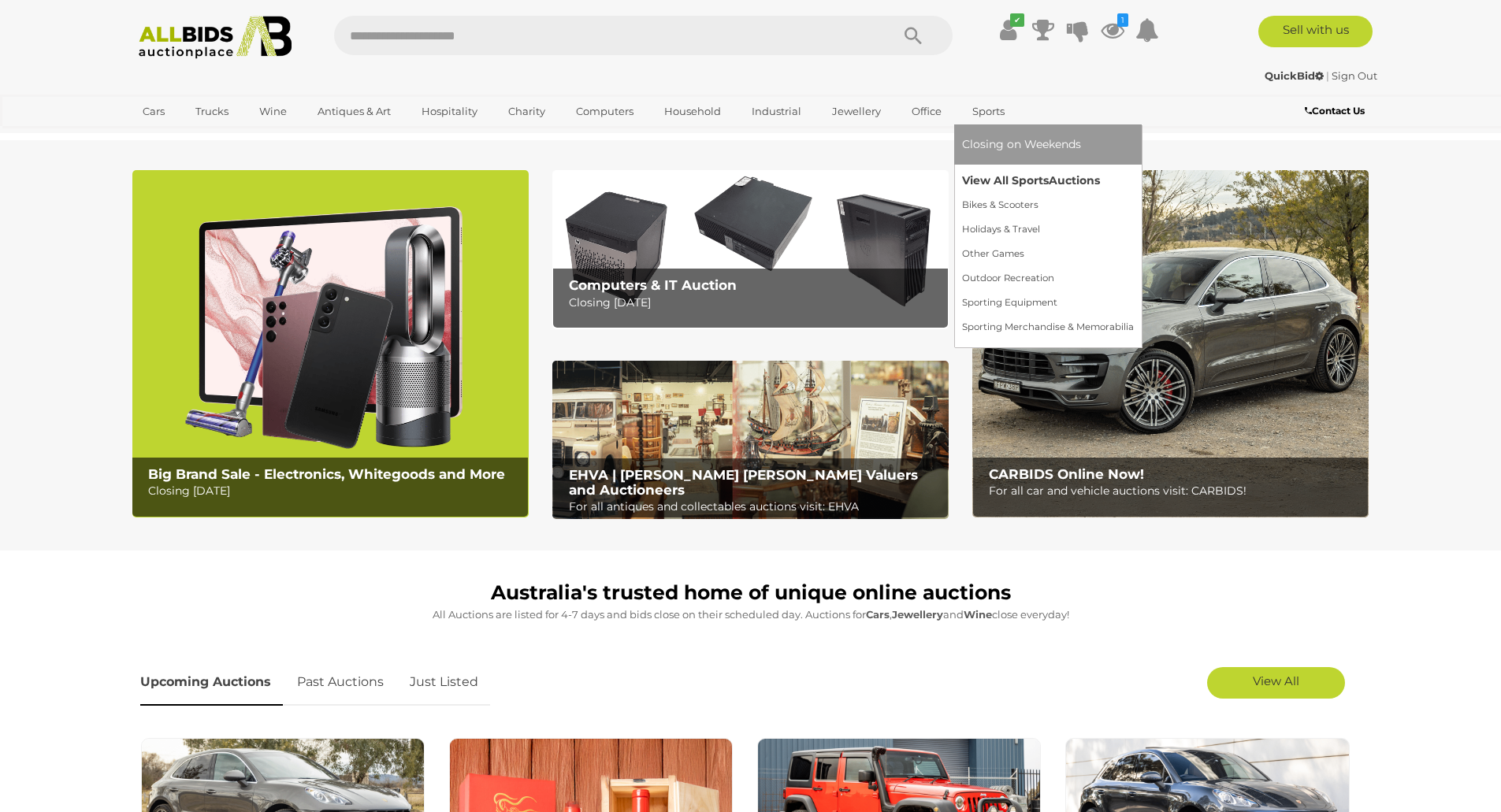
click at [985, 182] on link "View All Sports Auctions" at bounding box center [1048, 181] width 172 height 24
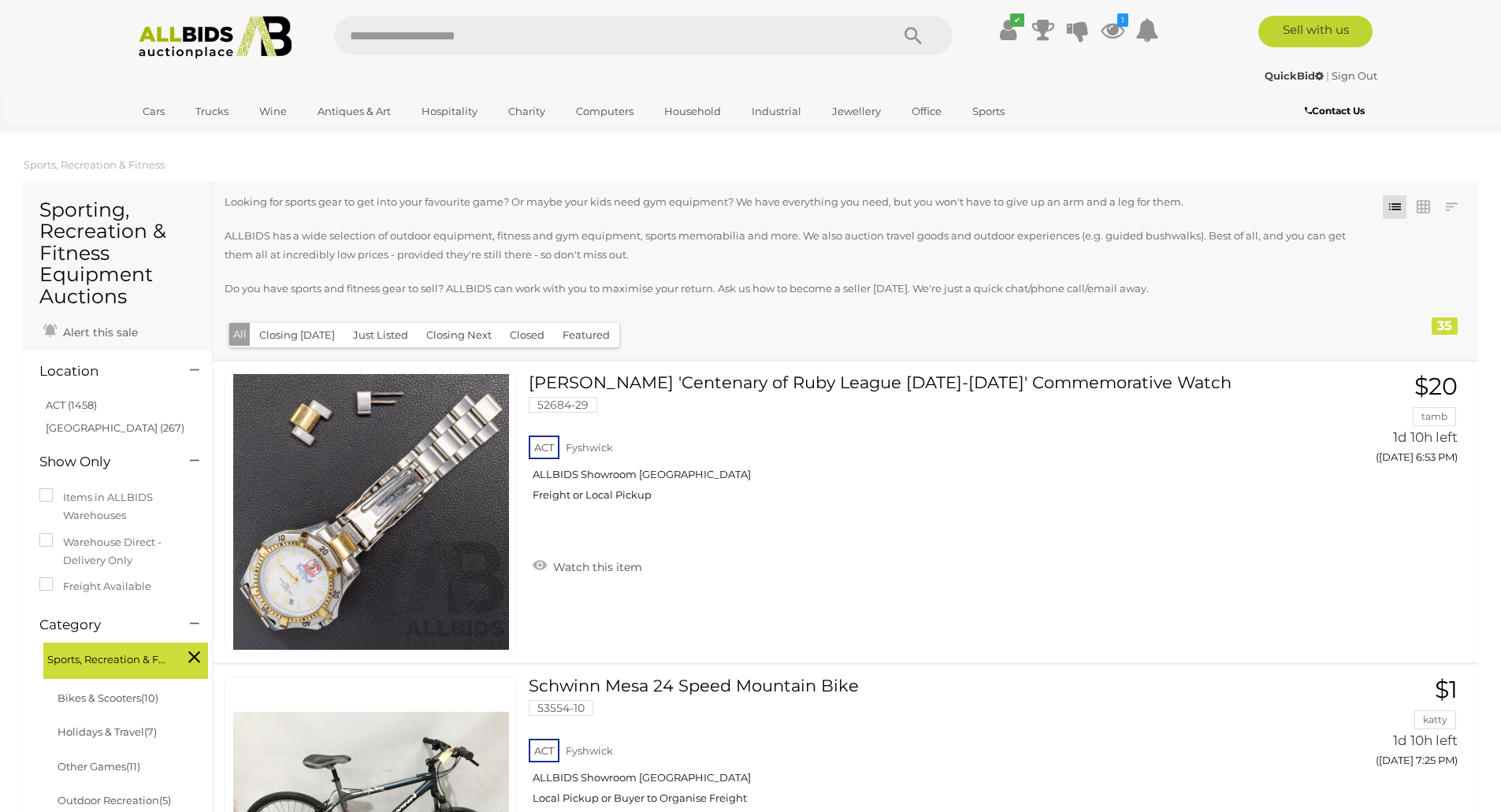
click at [58, 405] on link "ACT (1458)" at bounding box center [71, 405] width 52 height 12
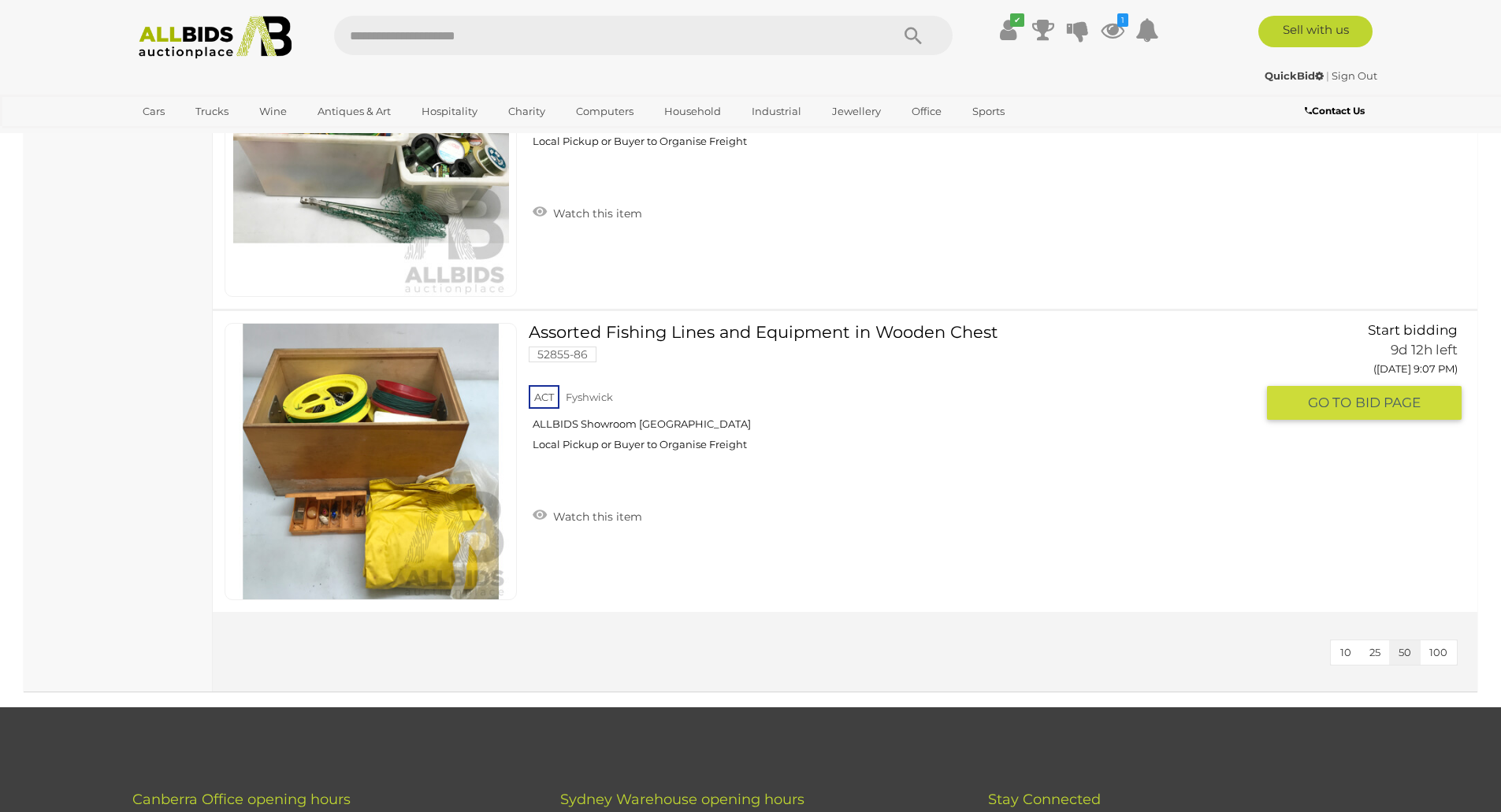
scroll to position [3546, 0]
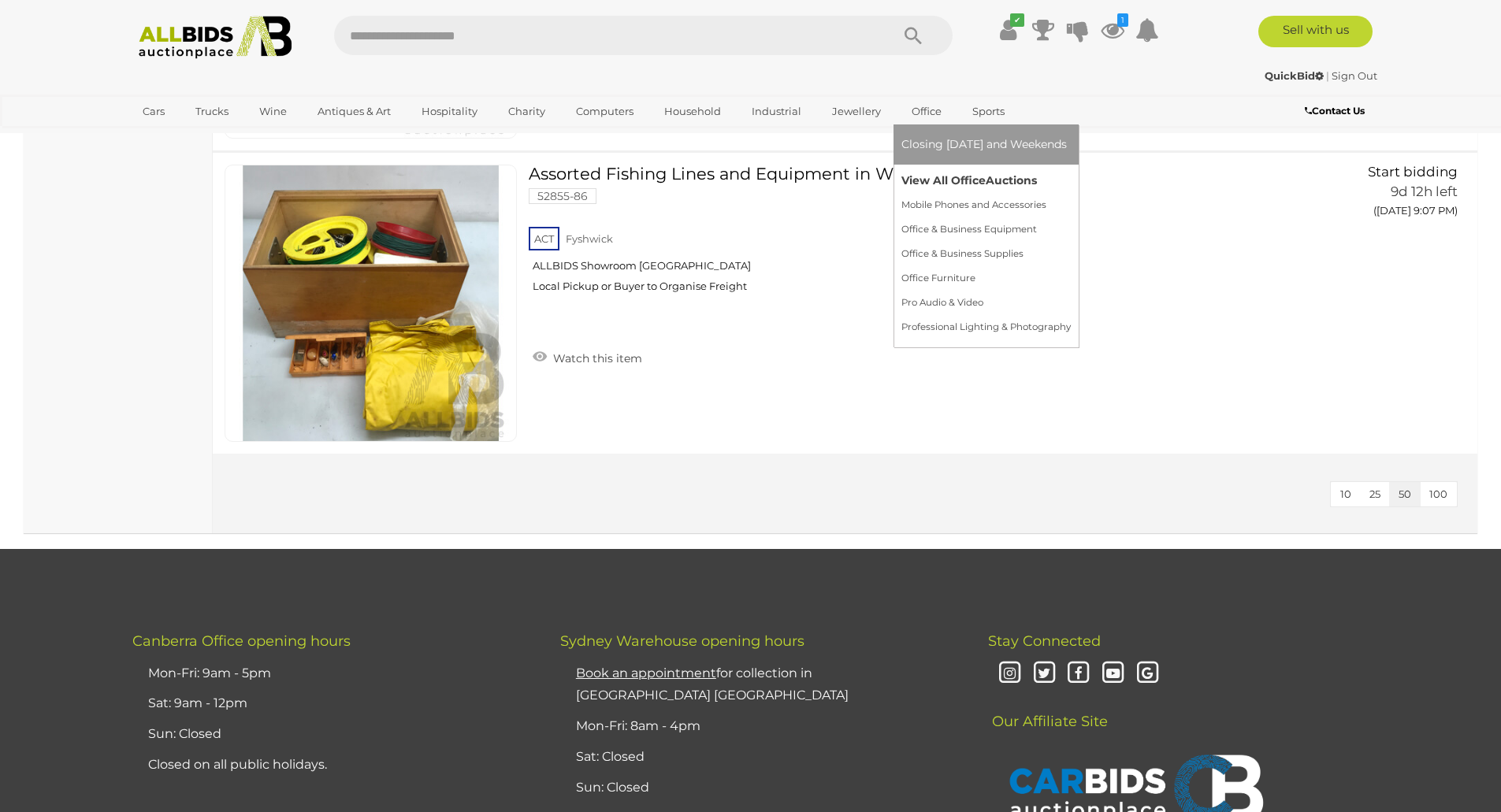
click at [918, 180] on link "View All Office Auctions" at bounding box center [986, 181] width 170 height 24
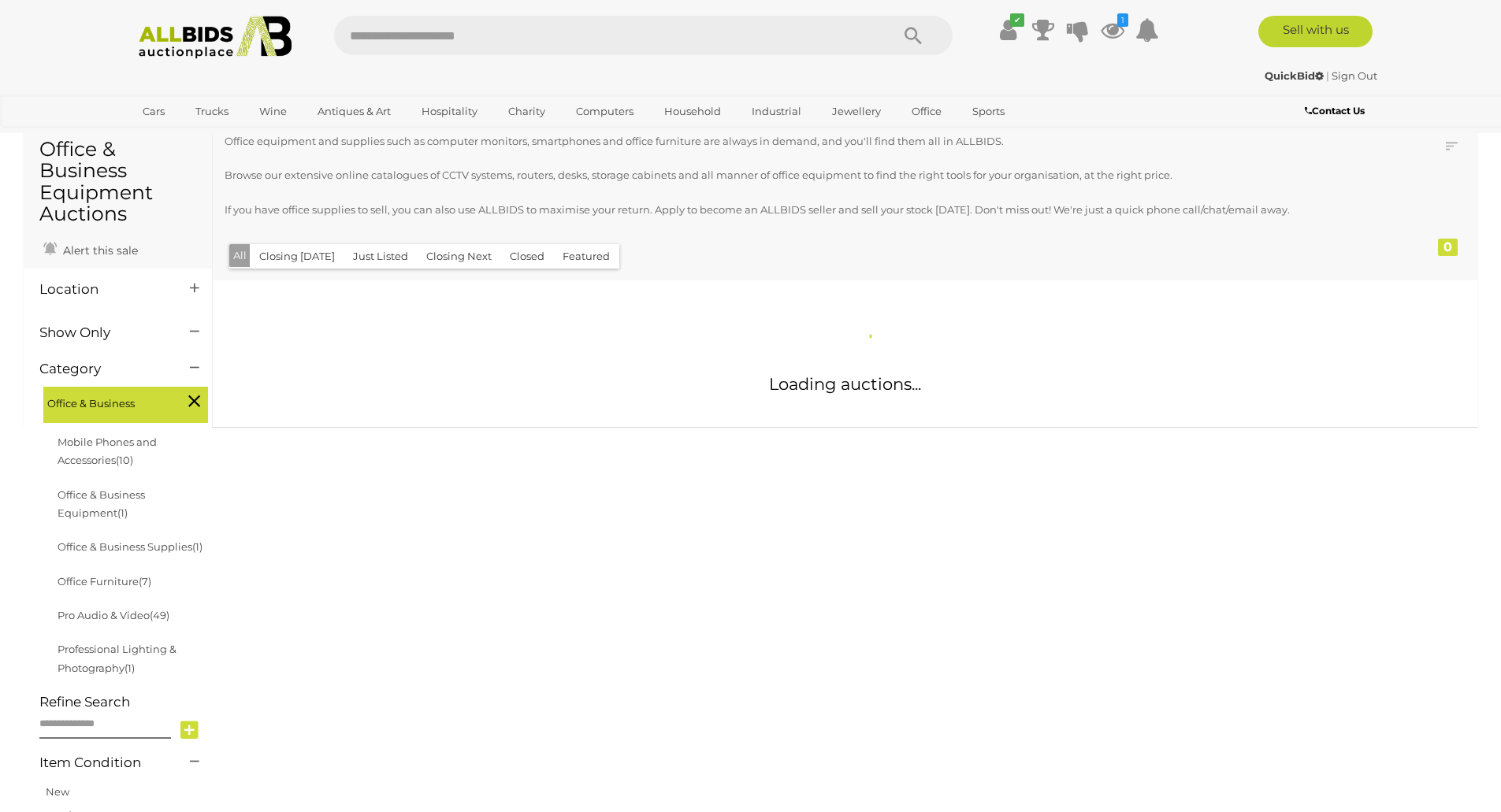
scroll to position [158, 0]
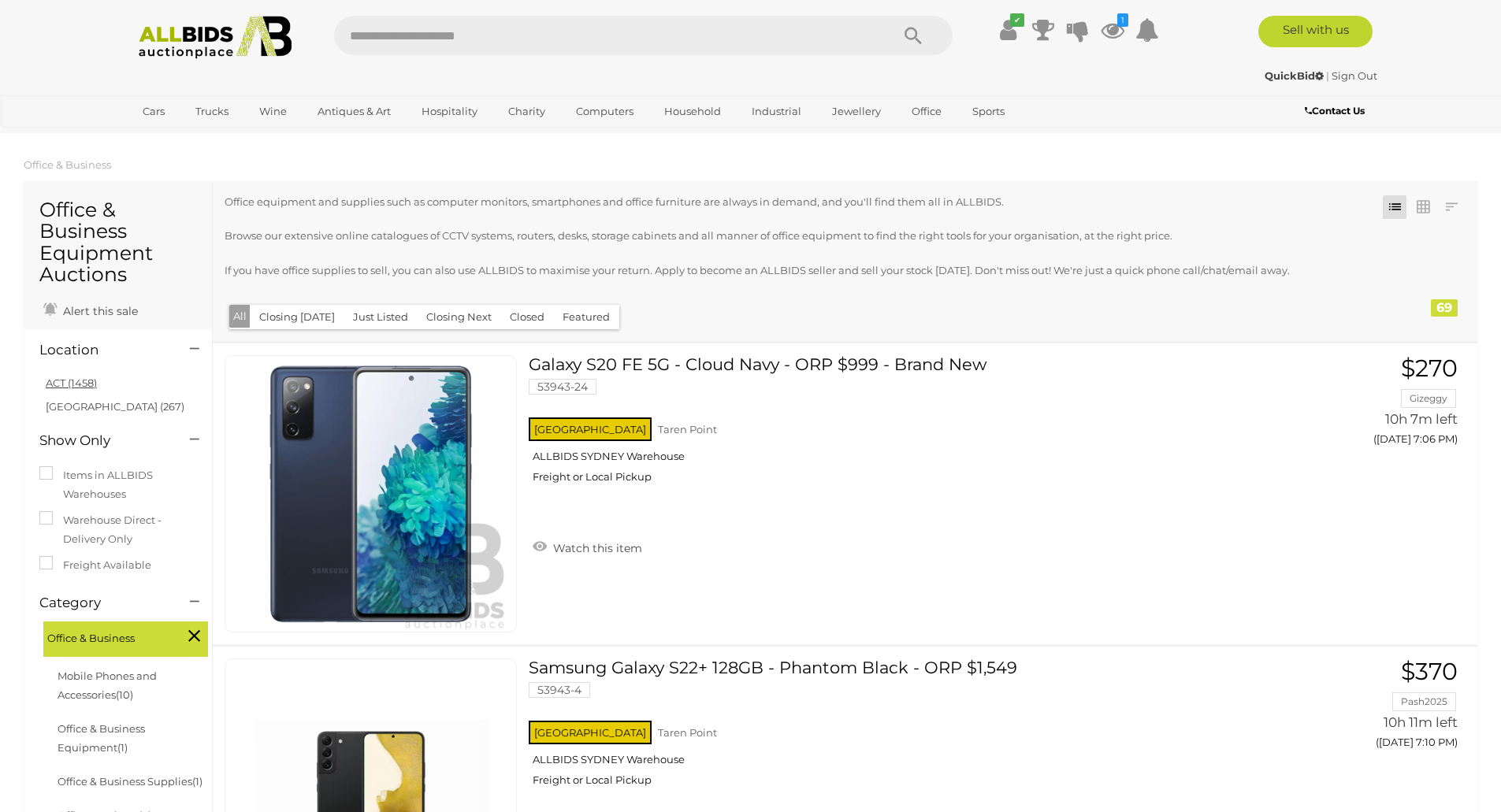
click at [63, 389] on link "ACT (1458)" at bounding box center [71, 382] width 52 height 12
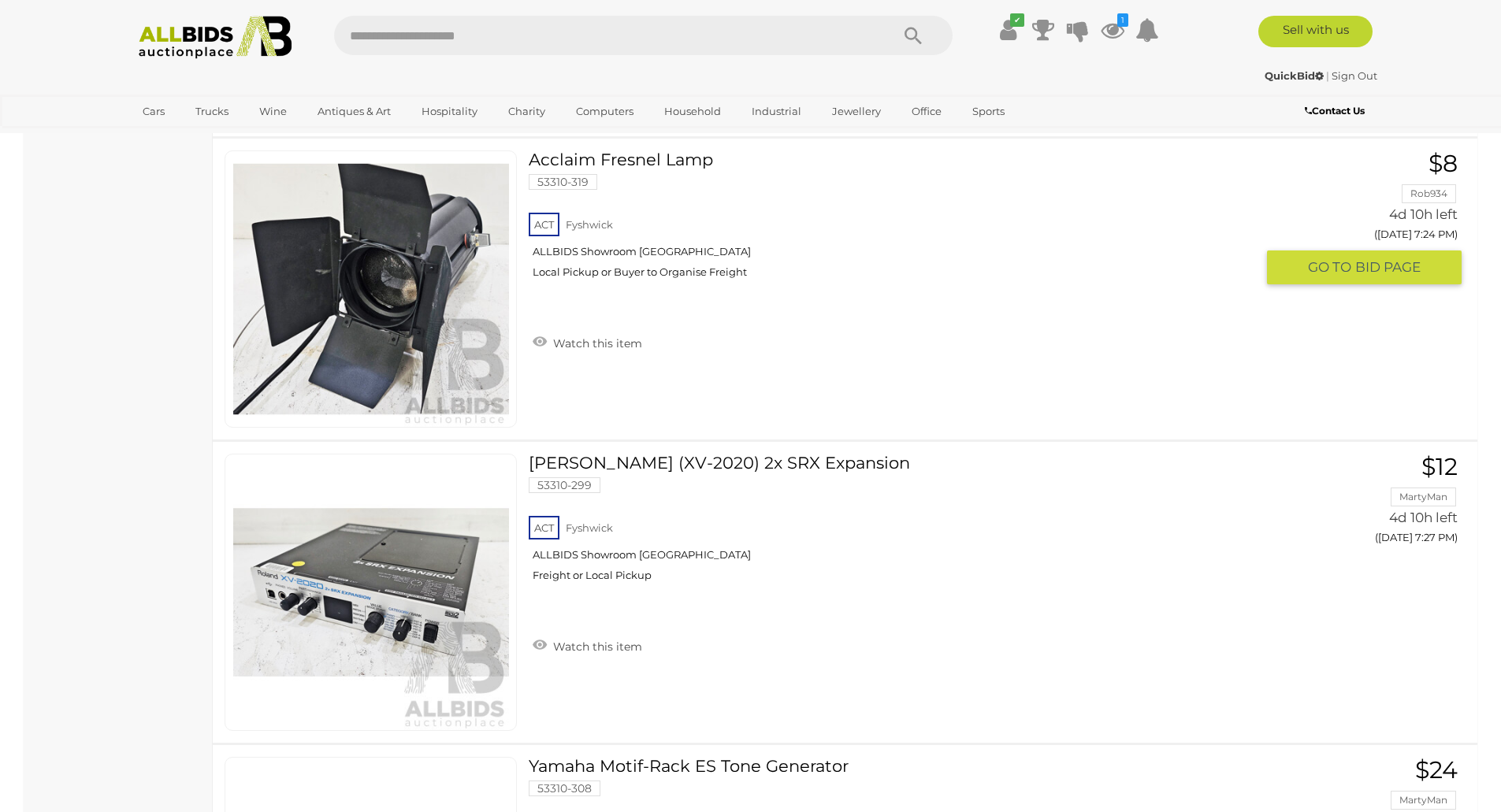
scroll to position [10793, 0]
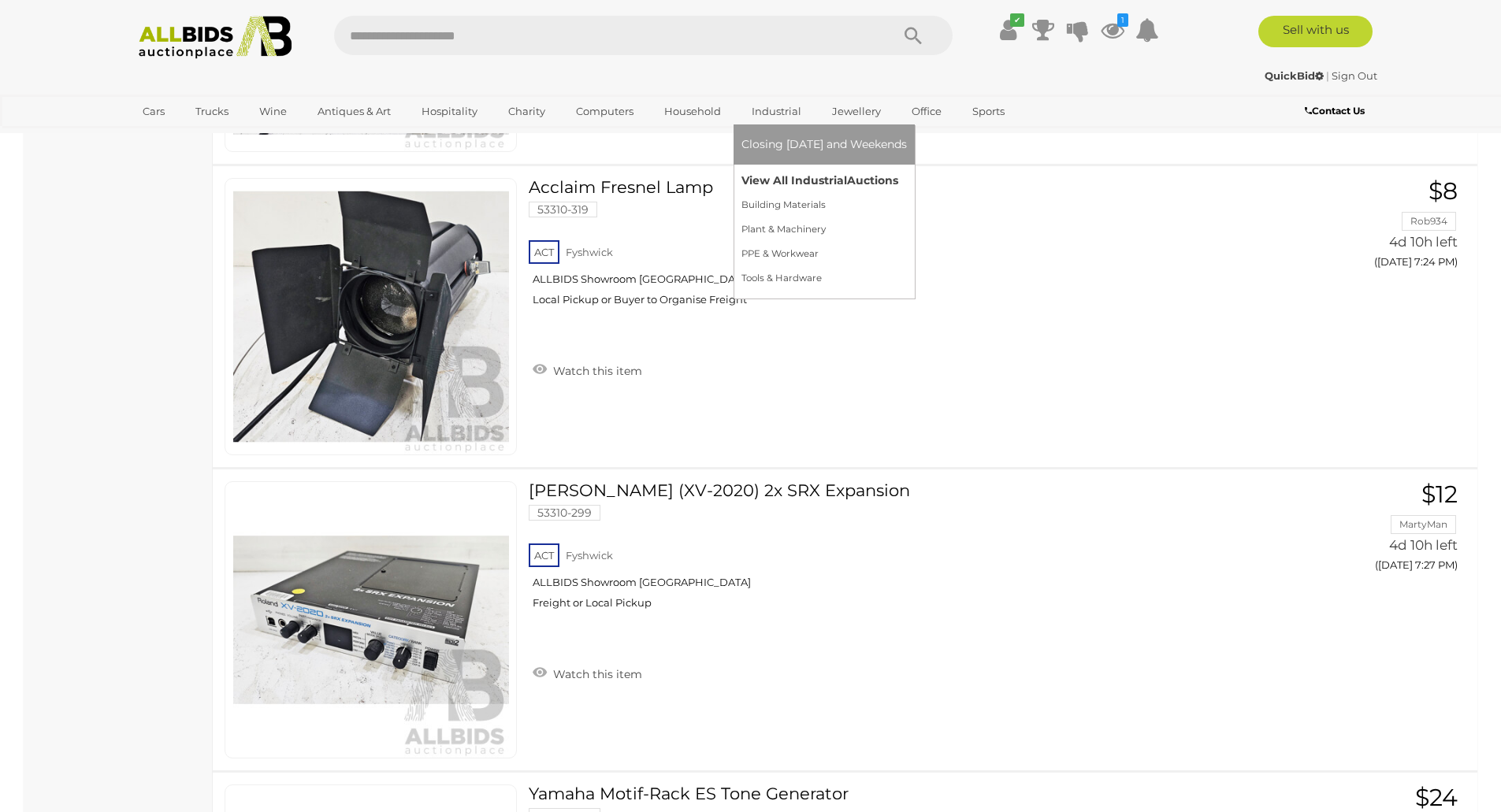
click at [767, 177] on link "View All Industrial Auctions" at bounding box center [824, 181] width 165 height 24
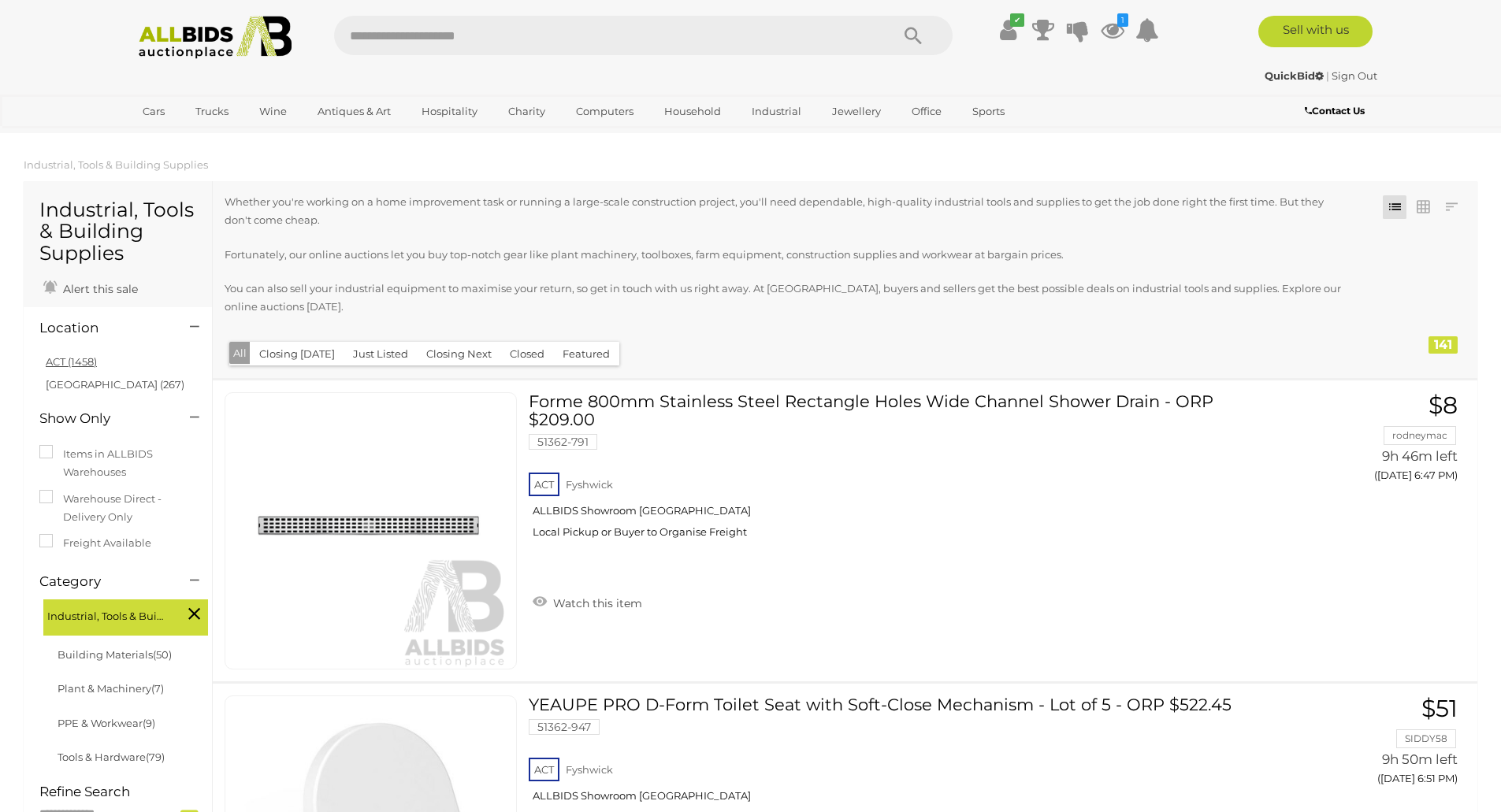
click at [80, 366] on link "ACT (1458)" at bounding box center [71, 361] width 52 height 12
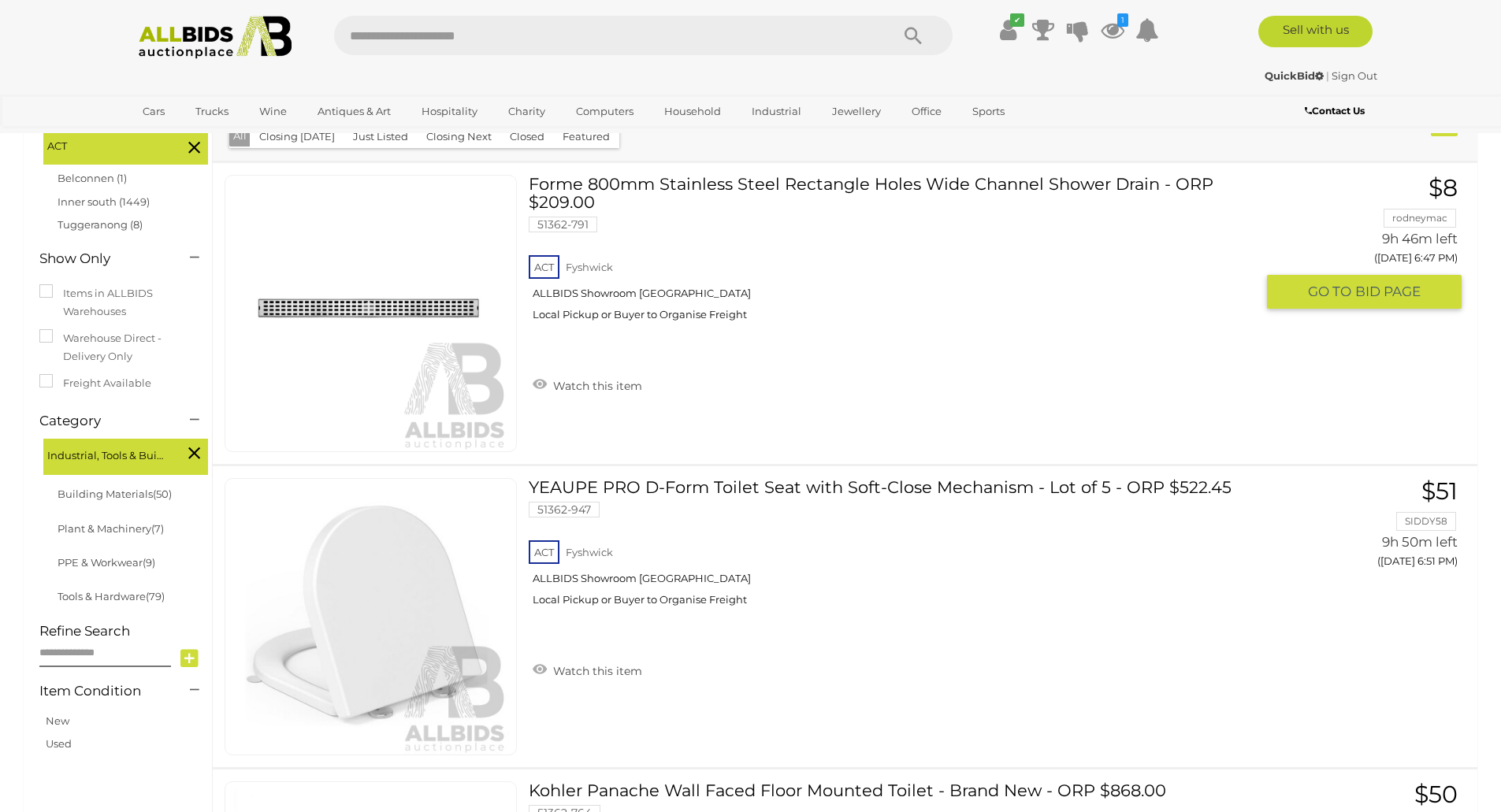
scroll to position [190, 0]
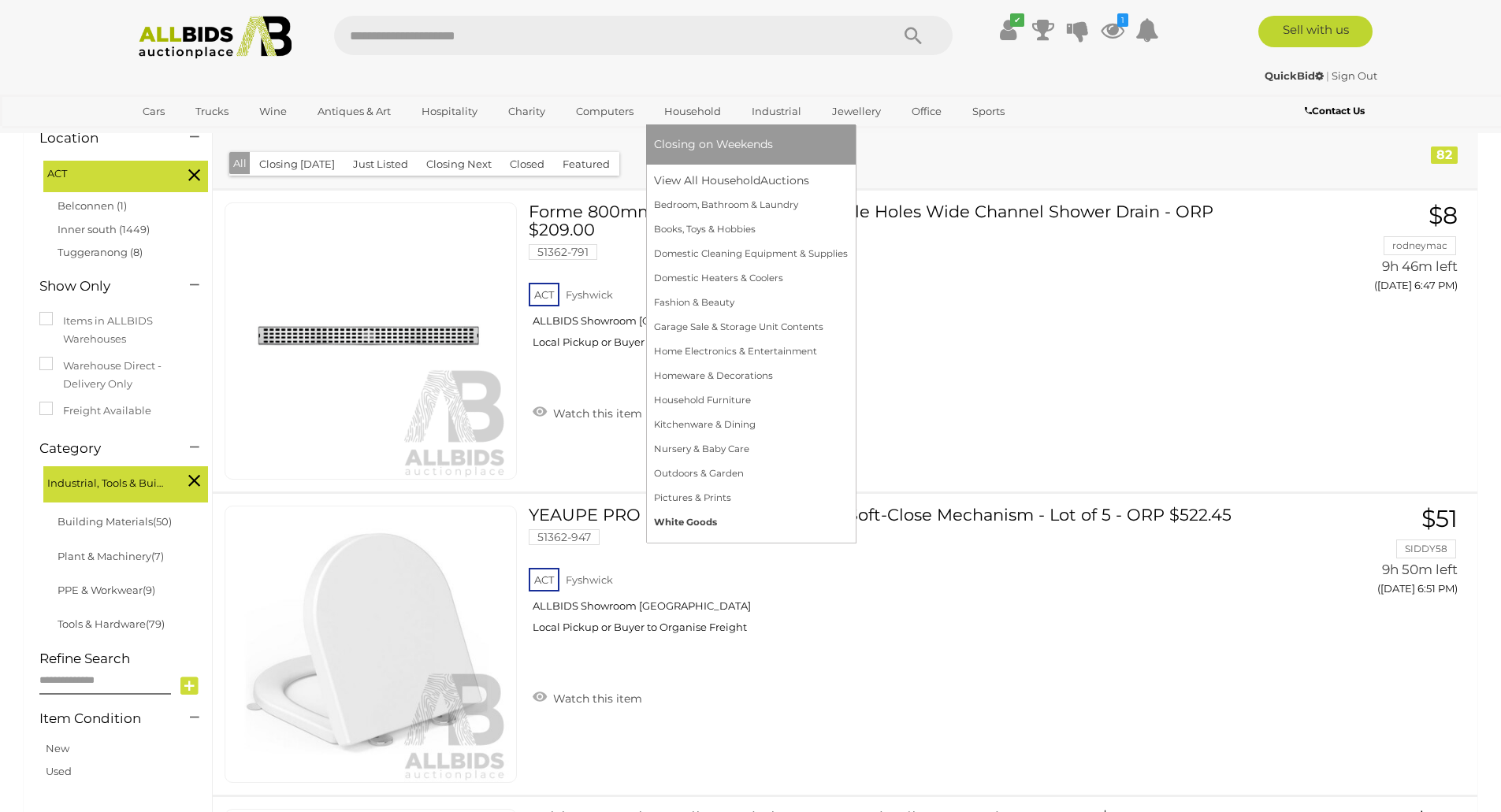
click at [667, 523] on link "White Goods" at bounding box center [750, 522] width 193 height 24
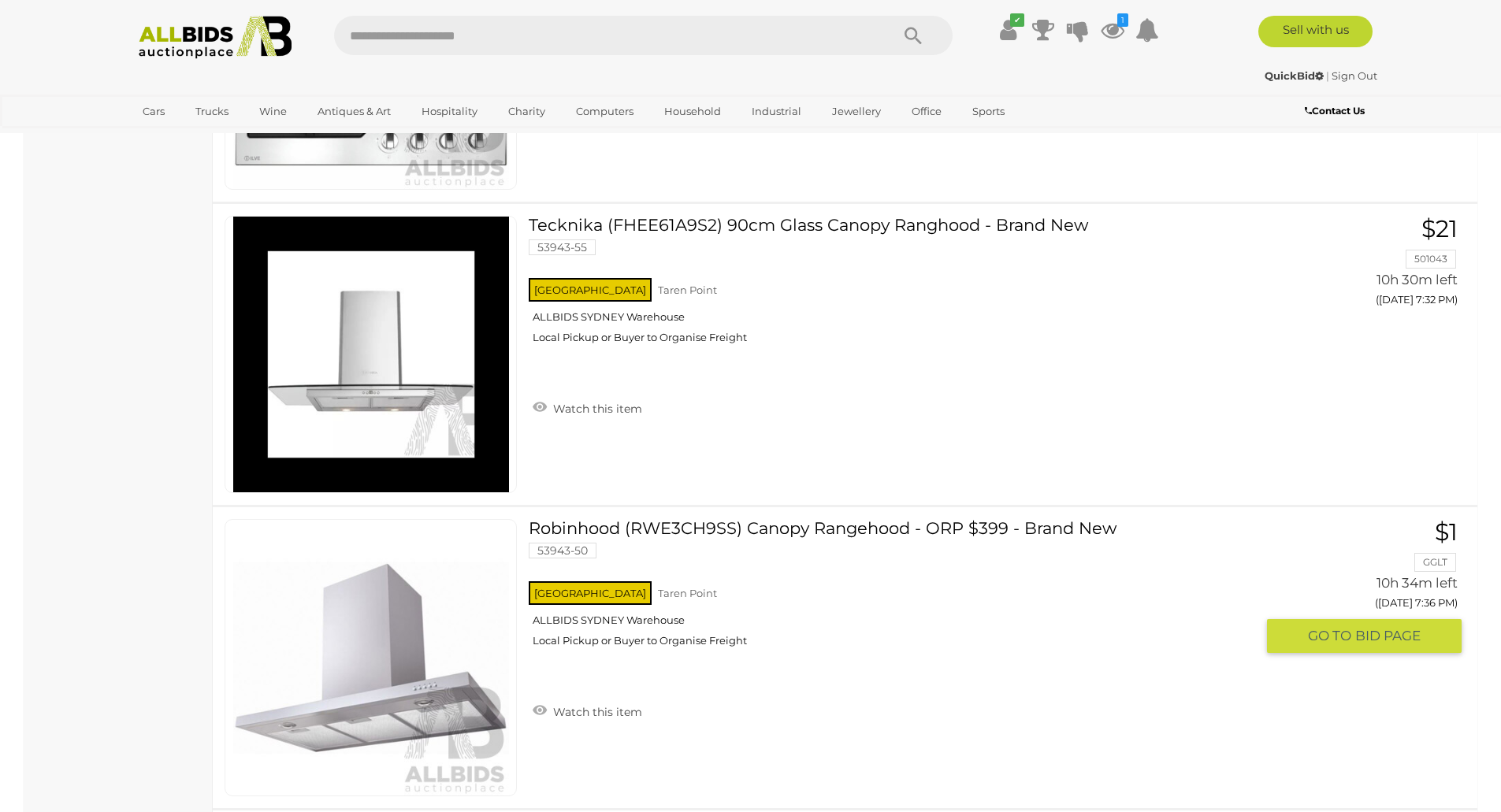
scroll to position [1497, 0]
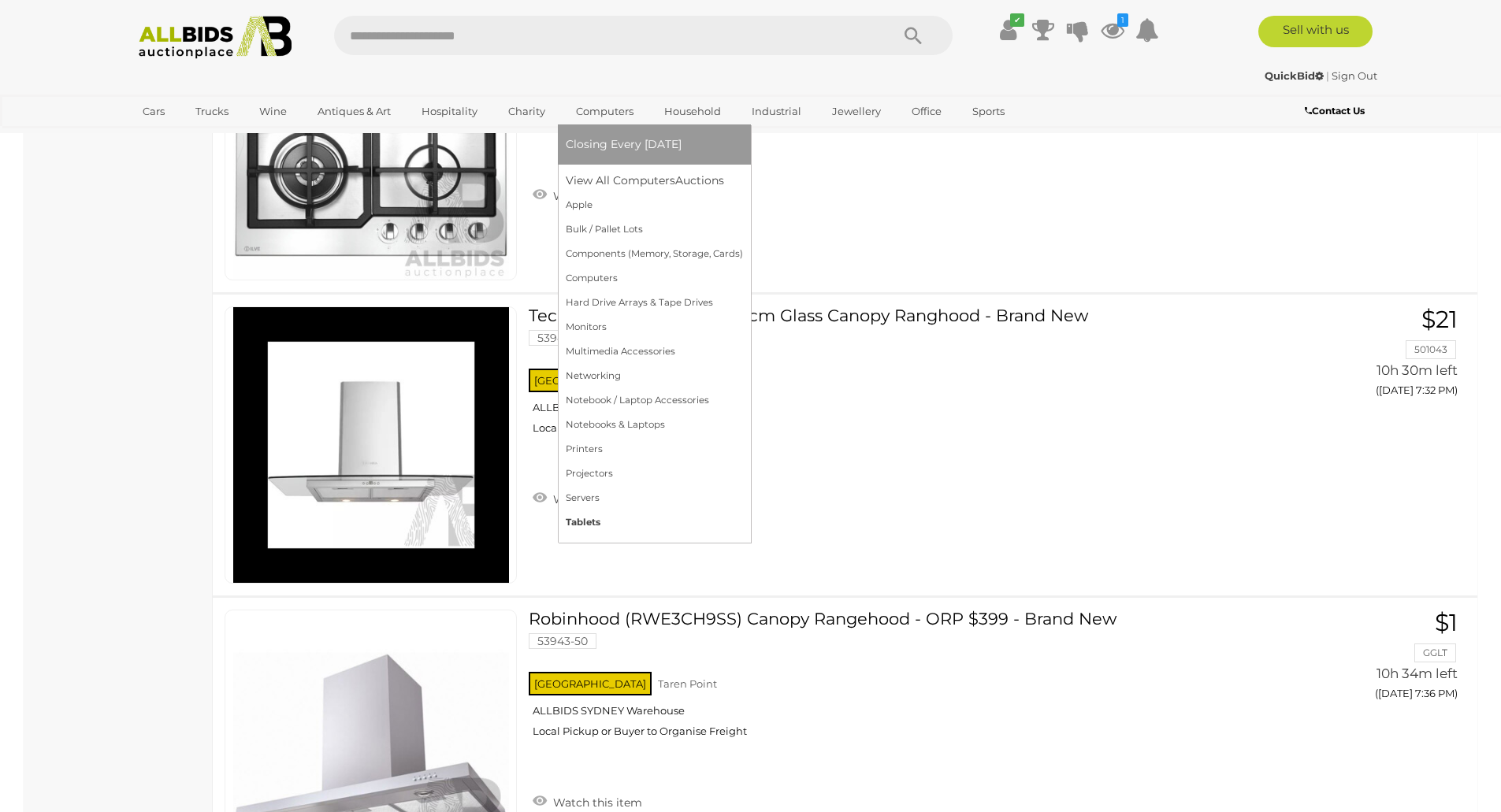
click at [574, 521] on link "Tablets" at bounding box center [654, 522] width 178 height 24
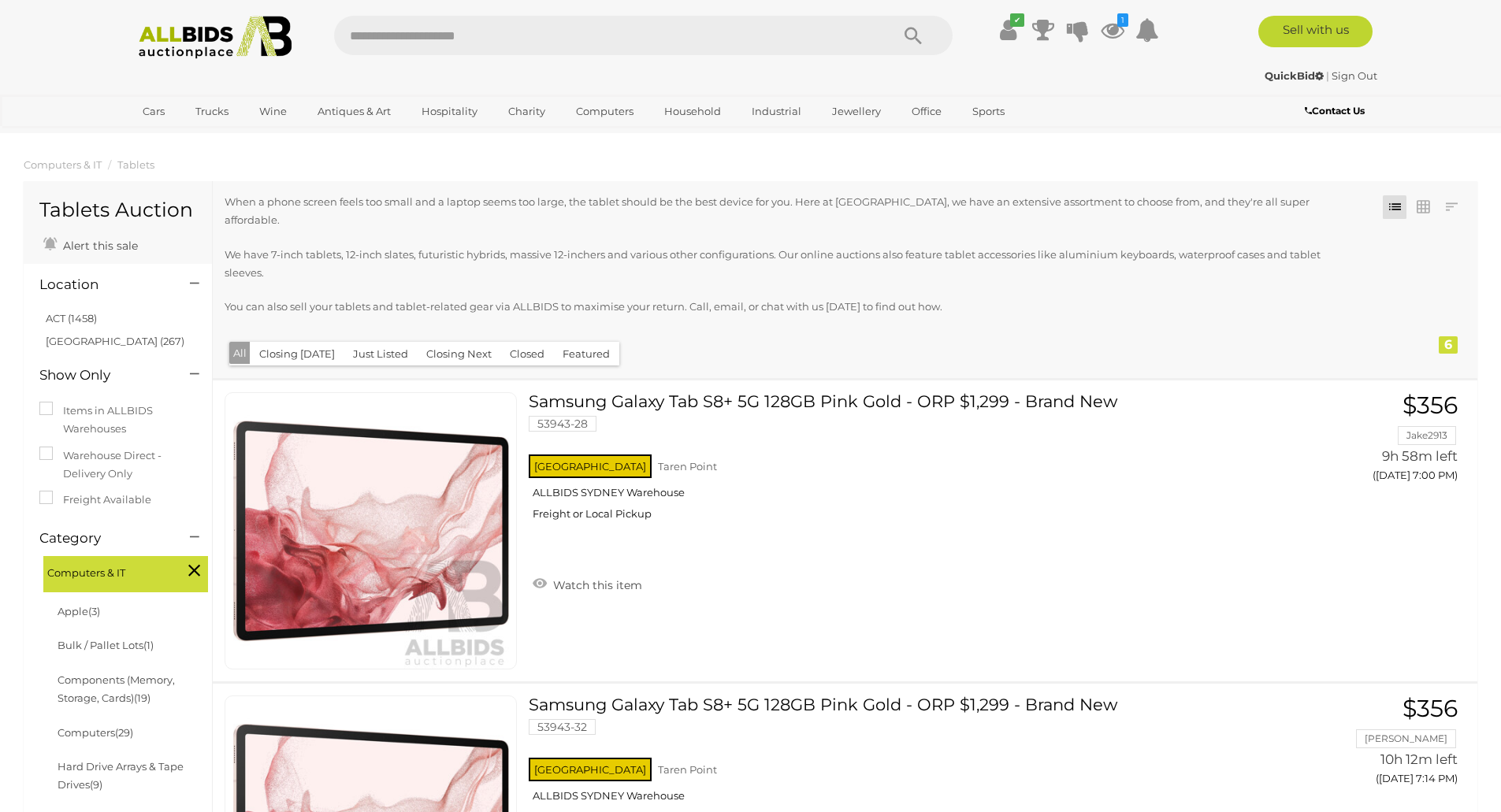
click at [405, 251] on p "We have 7-inch tablets, 12-inch slates, futuristic hybrids, massive 12-inchers …" at bounding box center [788, 264] width 1126 height 37
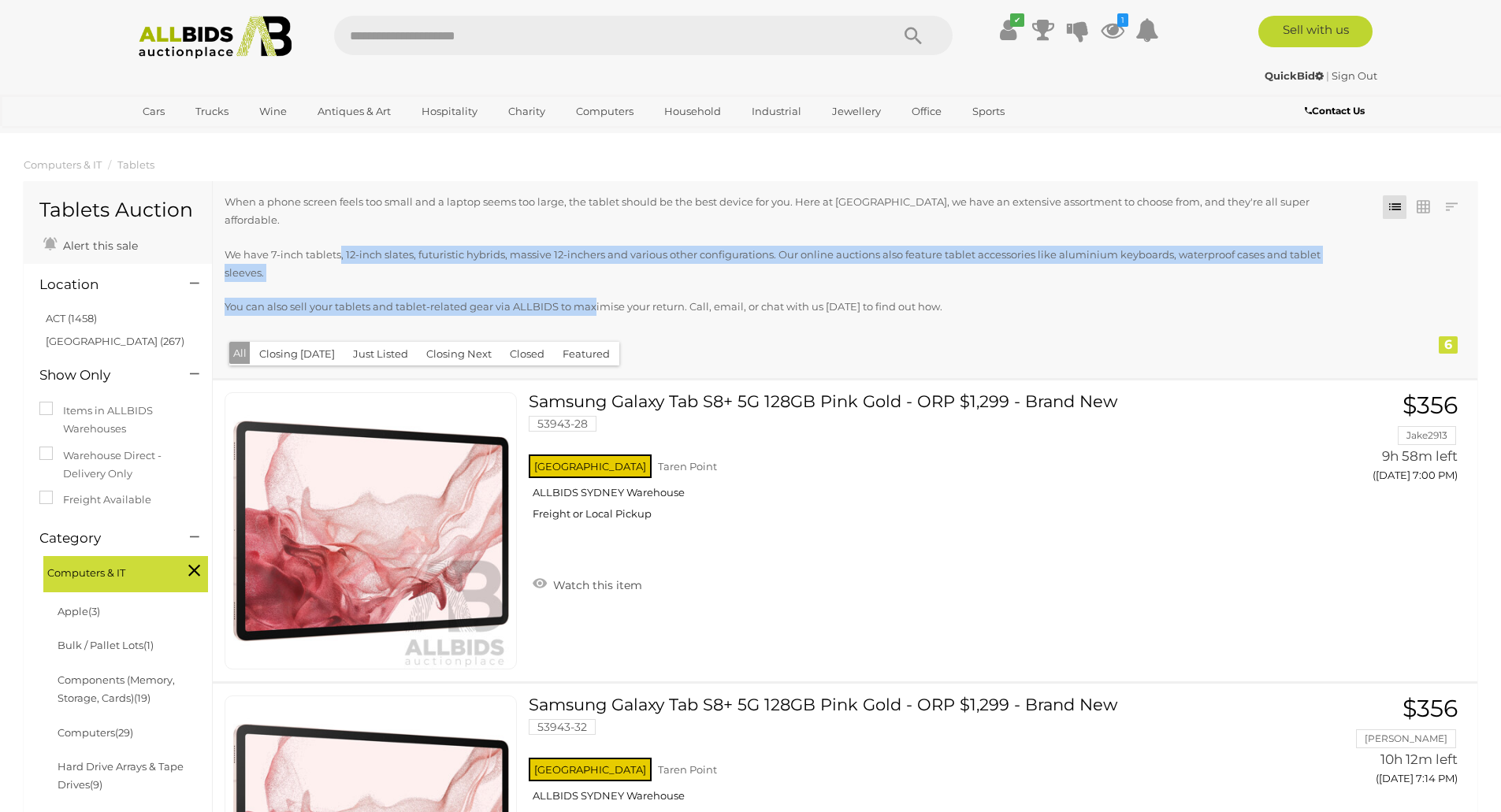
drag, startPoint x: 339, startPoint y: 234, endPoint x: 593, endPoint y: 294, distance: 261.0
click at [594, 293] on div "When a phone screen feels too small and a laptop seems too large, the tablet sh…" at bounding box center [794, 265] width 1138 height 144
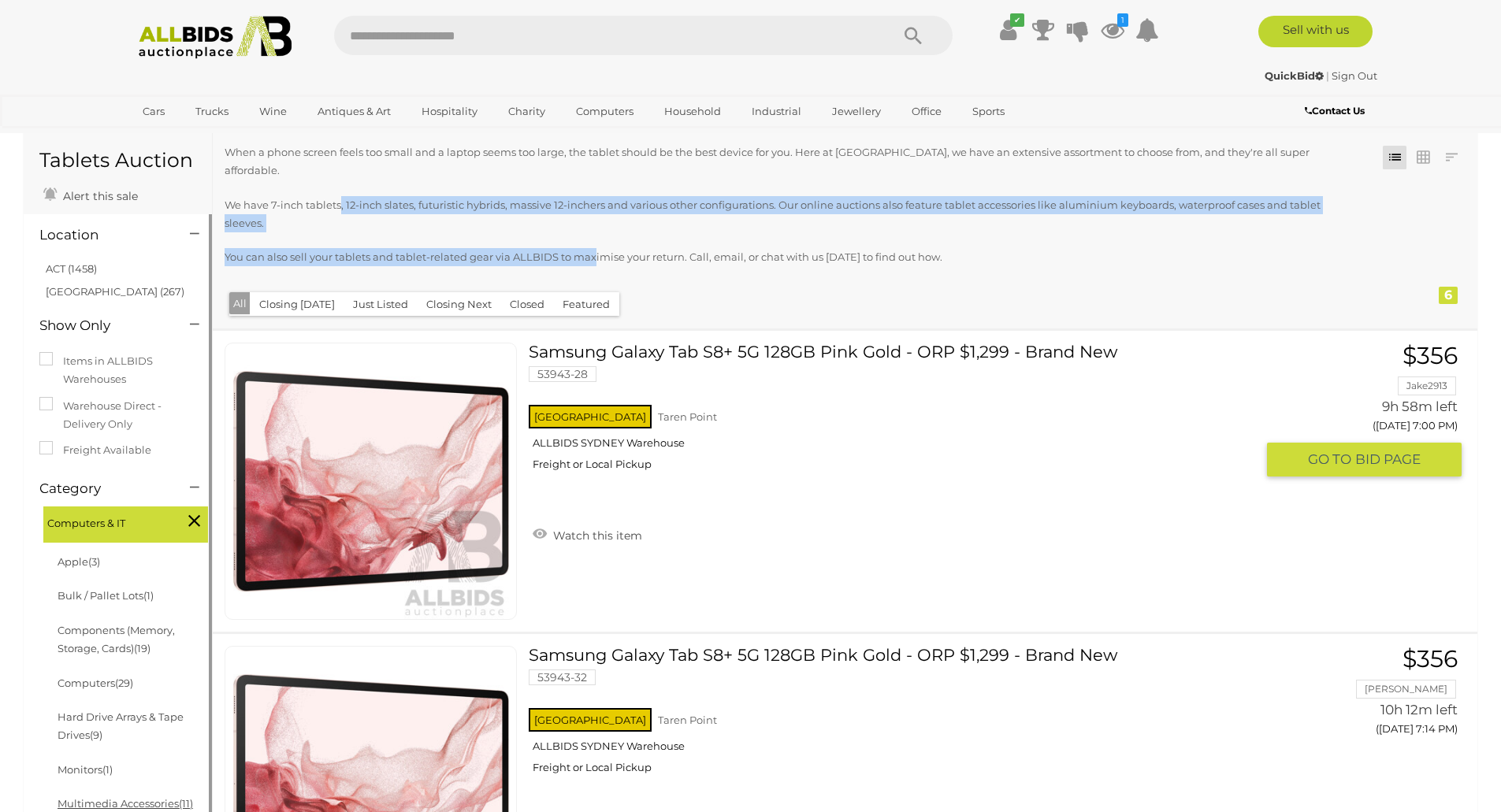
scroll to position [315, 0]
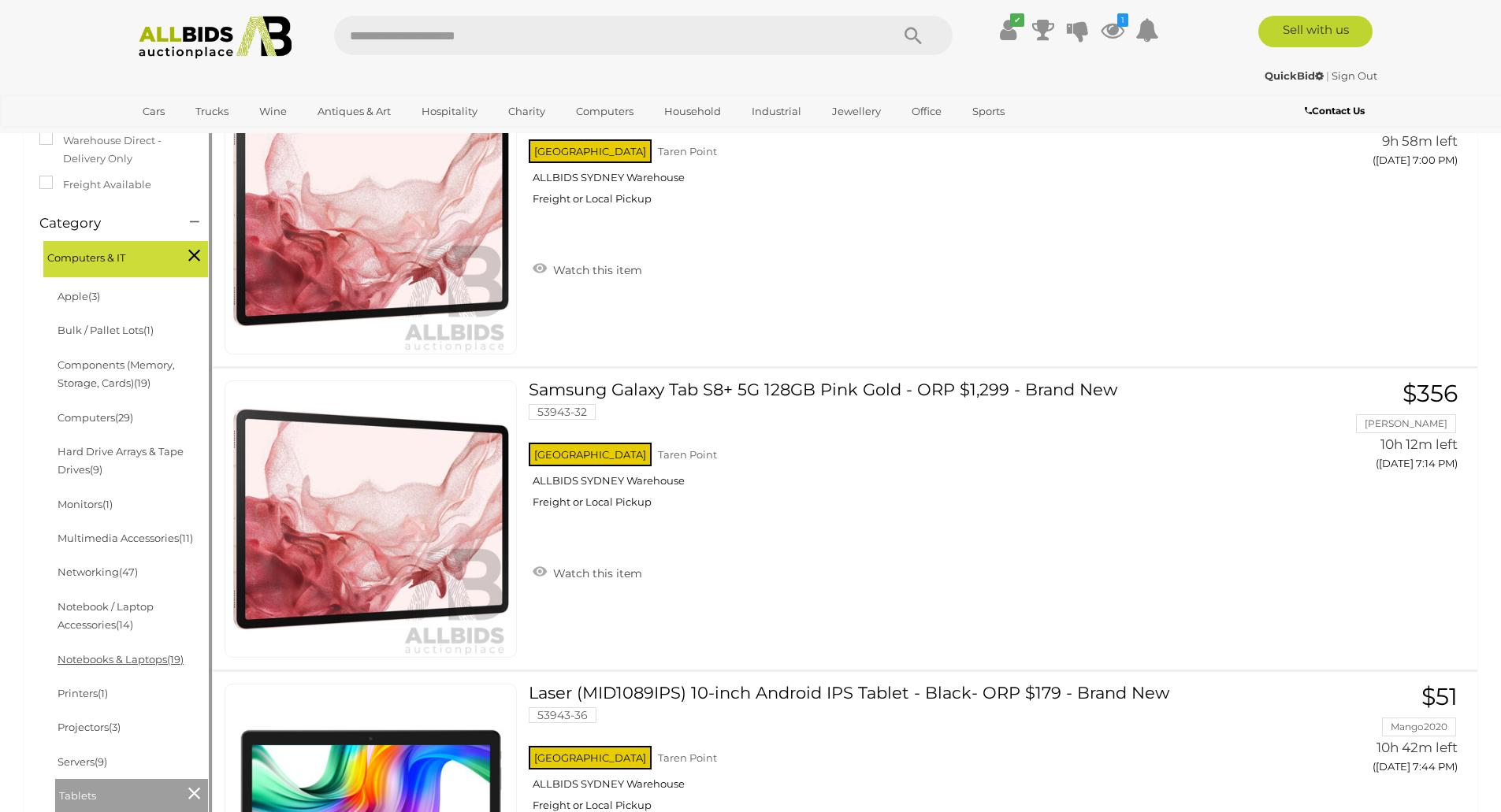
click at [93, 662] on link "Notebooks & Laptops (19)" at bounding box center [121, 659] width 126 height 12
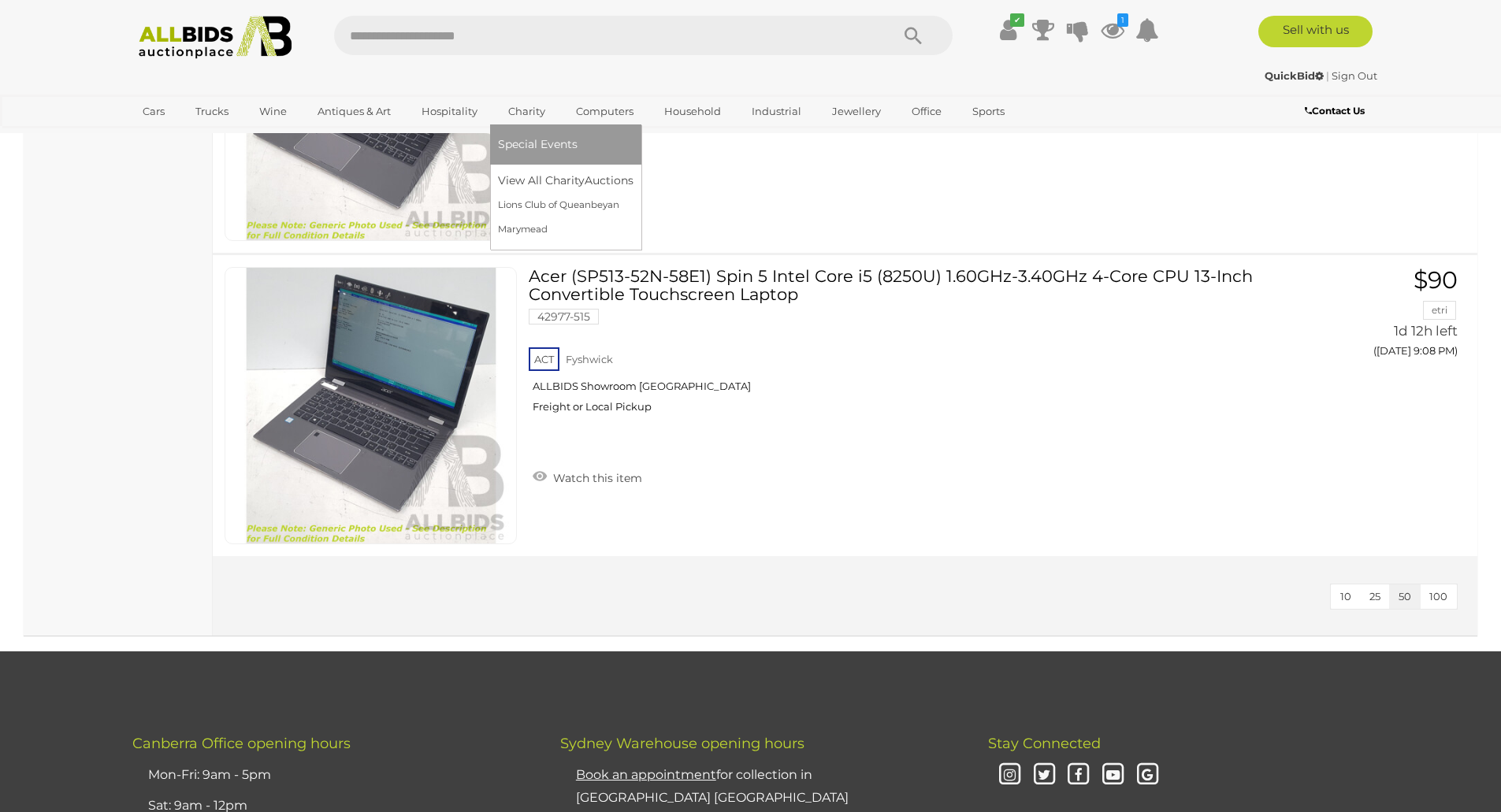
scroll to position [5515, 0]
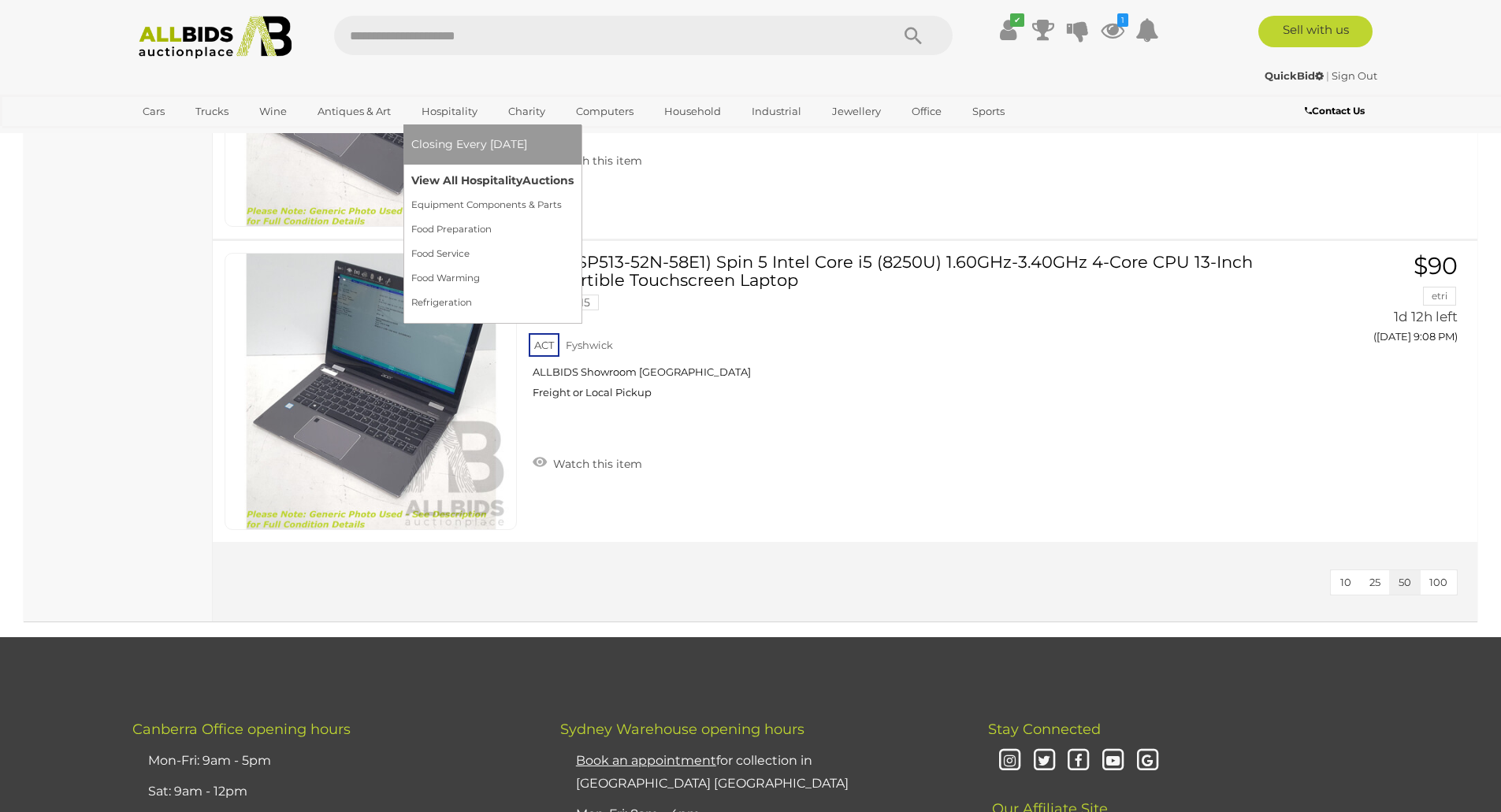
click at [423, 177] on link "View All Hospitality Auctions" at bounding box center [492, 181] width 162 height 24
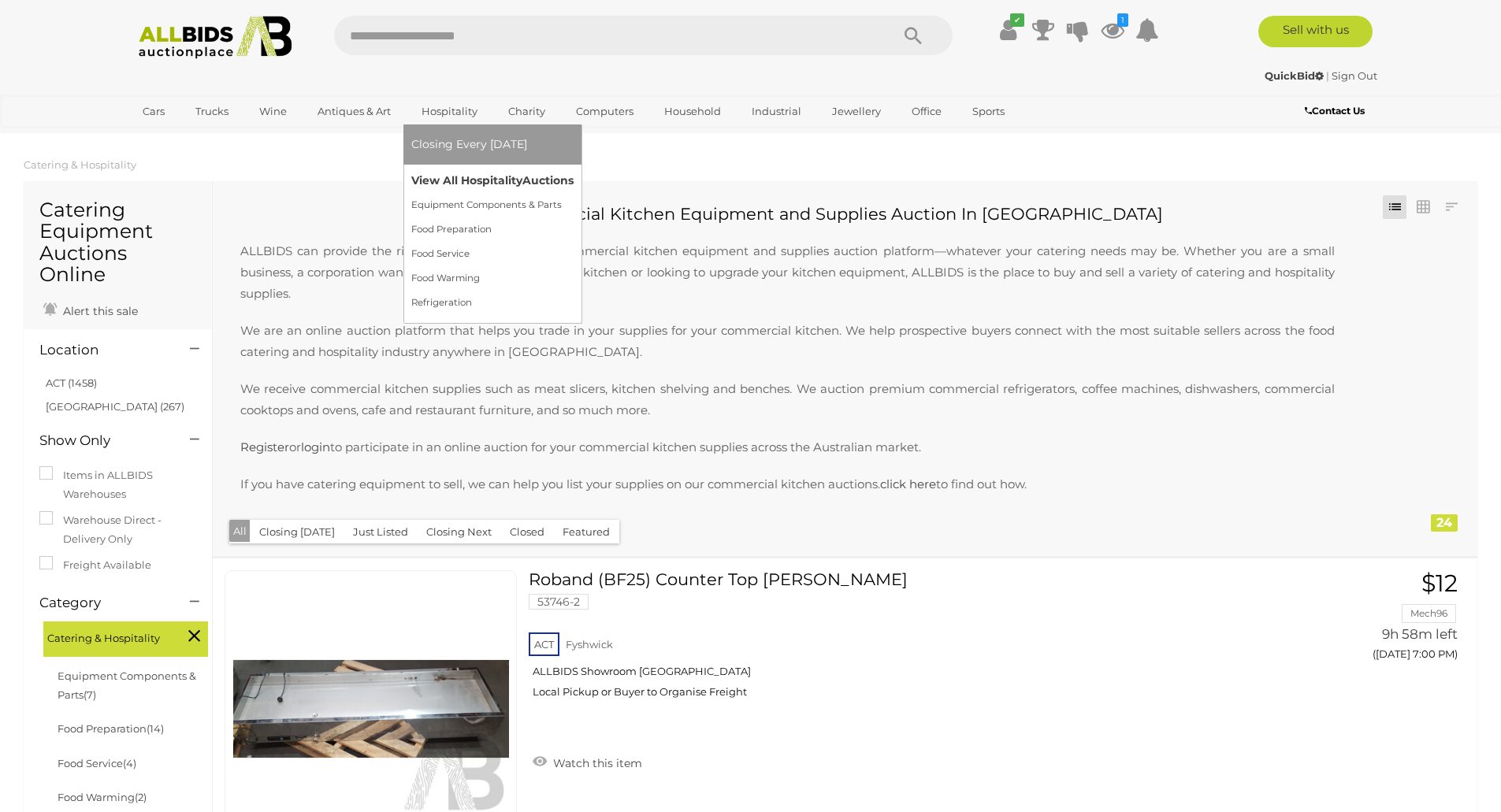
click at [447, 182] on link "View All Hospitality Auctions" at bounding box center [492, 181] width 162 height 24
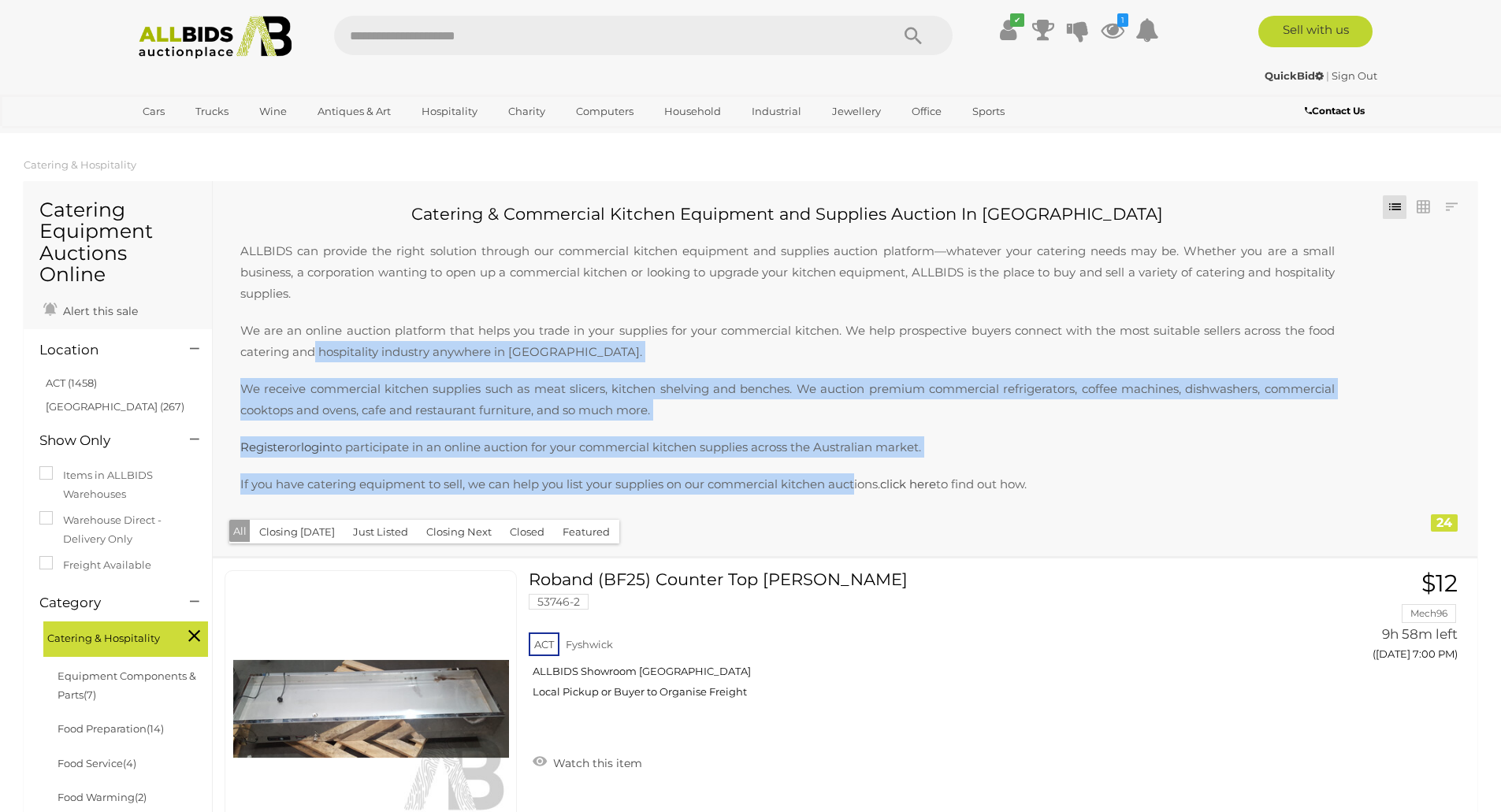
drag, startPoint x: 314, startPoint y: 344, endPoint x: 858, endPoint y: 469, distance: 558.2
click at [858, 469] on div "Catering & Commercial Kitchen Equipment and Supplies Auction In Australia ALLBI…" at bounding box center [794, 354] width 1138 height 321
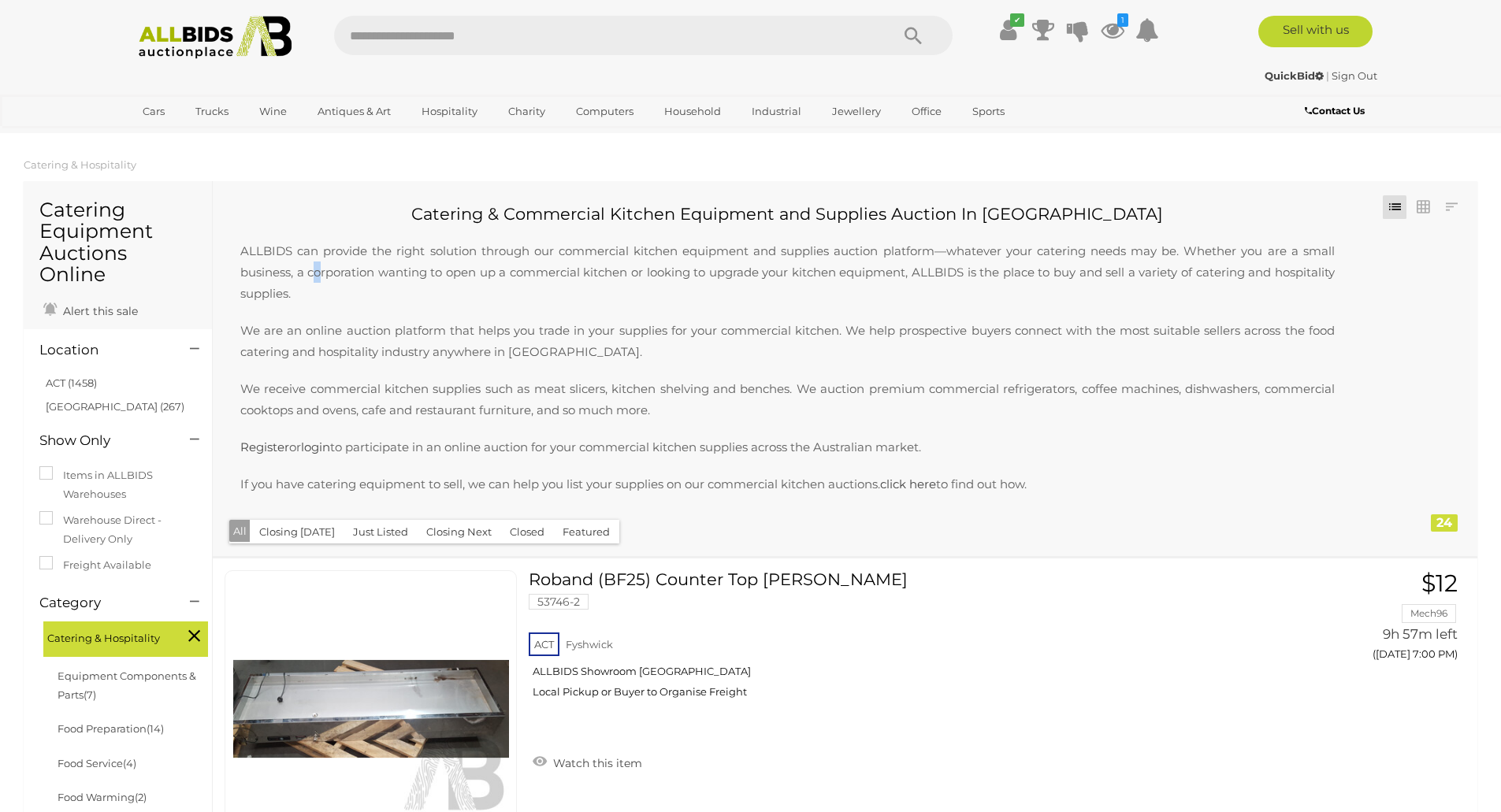
click at [319, 265] on p "ALLBIDS can provide the right solution through our commercial kitchen equipment…" at bounding box center [788, 264] width 1126 height 80
click at [399, 365] on div "ALLBIDS can provide the right solution through our commercial kitchen equipment…" at bounding box center [788, 323] width 1126 height 196
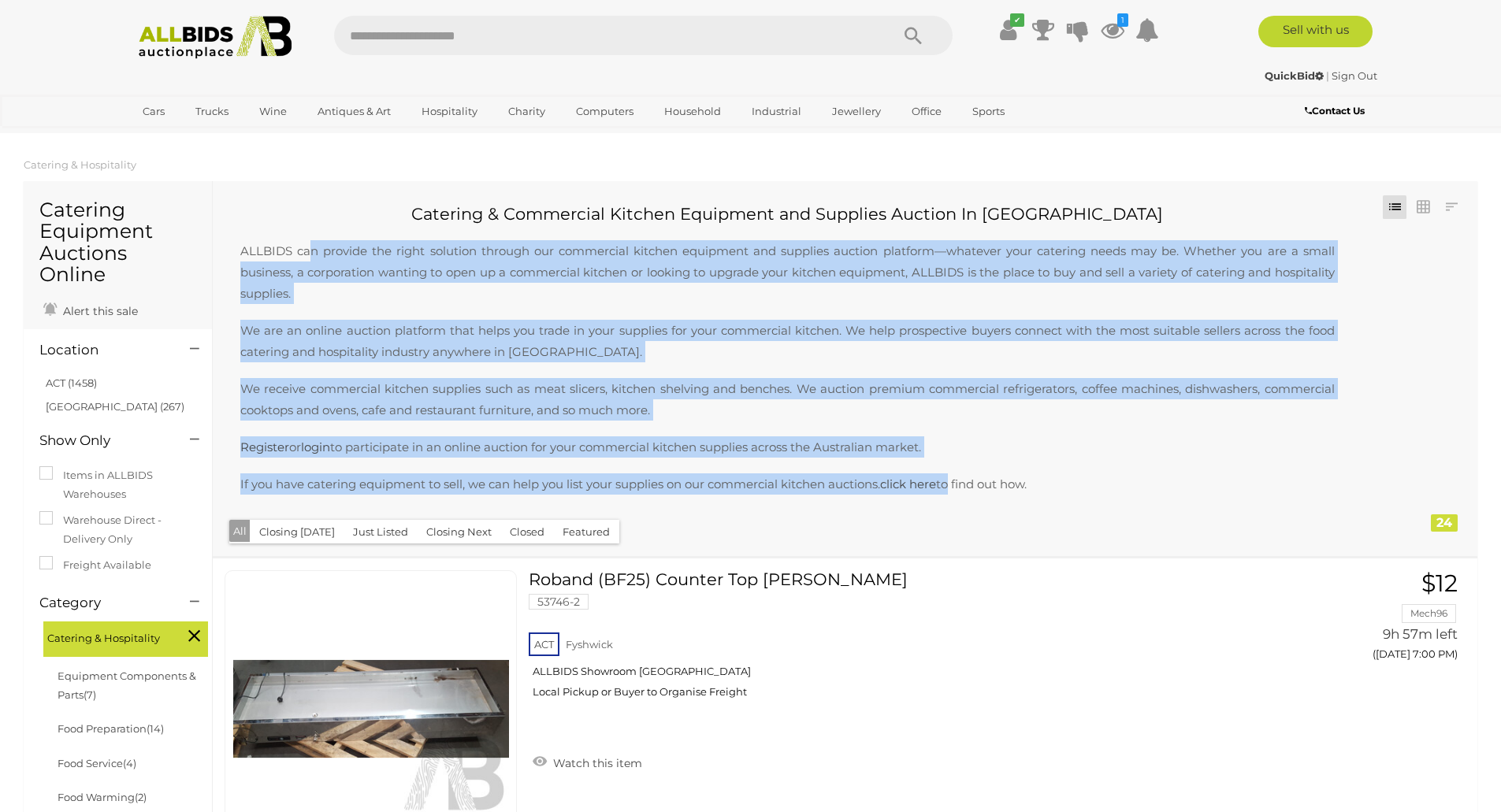
drag, startPoint x: 328, startPoint y: 255, endPoint x: 953, endPoint y: 512, distance: 675.8
click at [953, 512] on div "Catering & Commercial Kitchen Equipment and Supplies Auction In Australia ALLBI…" at bounding box center [794, 354] width 1138 height 321
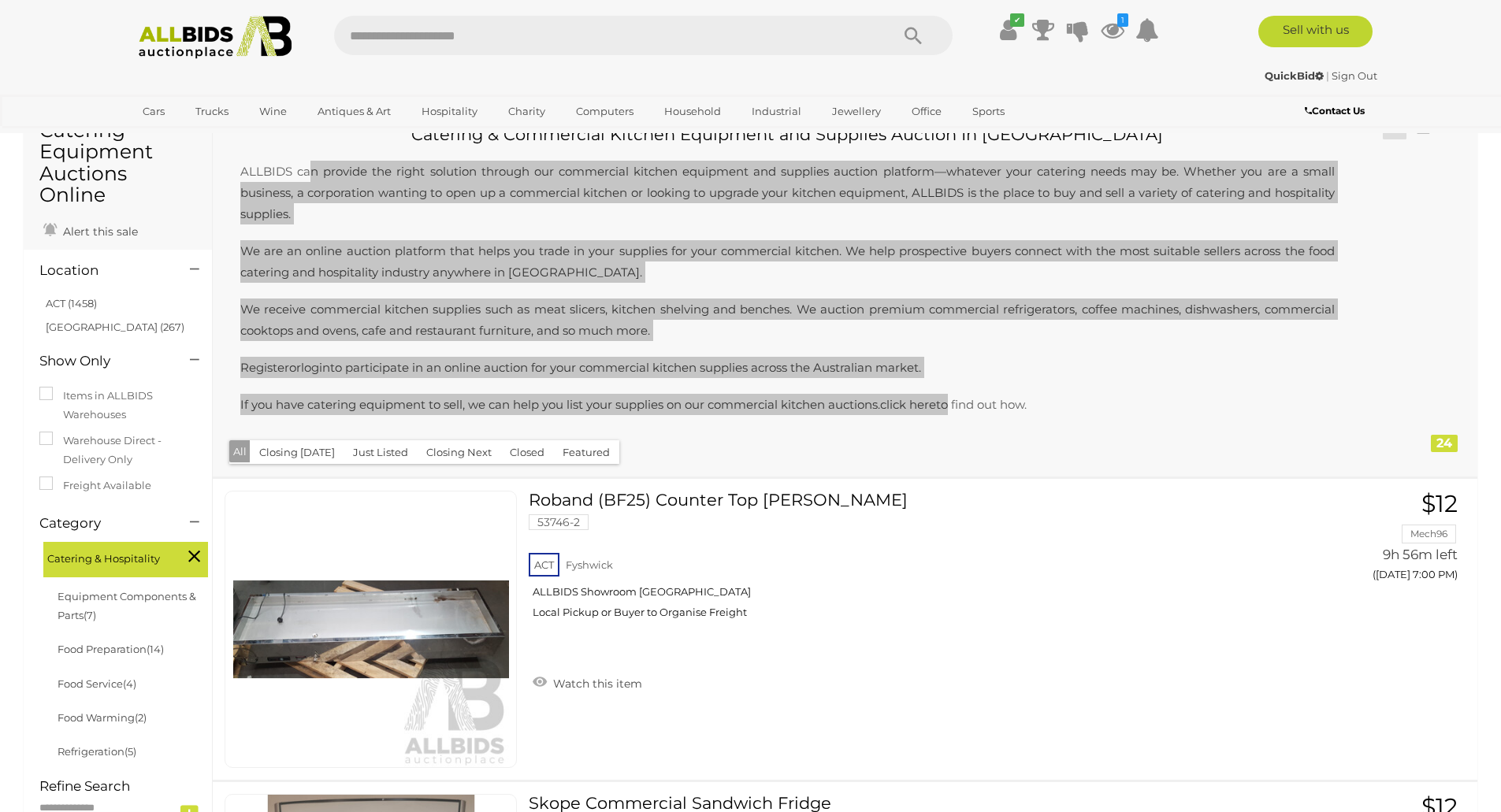
scroll to position [236, 0]
